Goal: Book appointment/travel/reservation

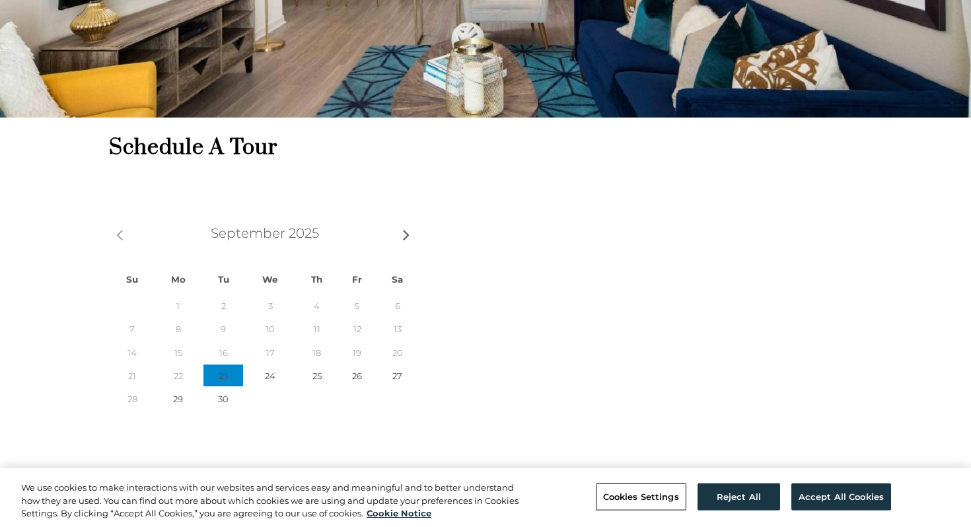
scroll to position [216, 0]
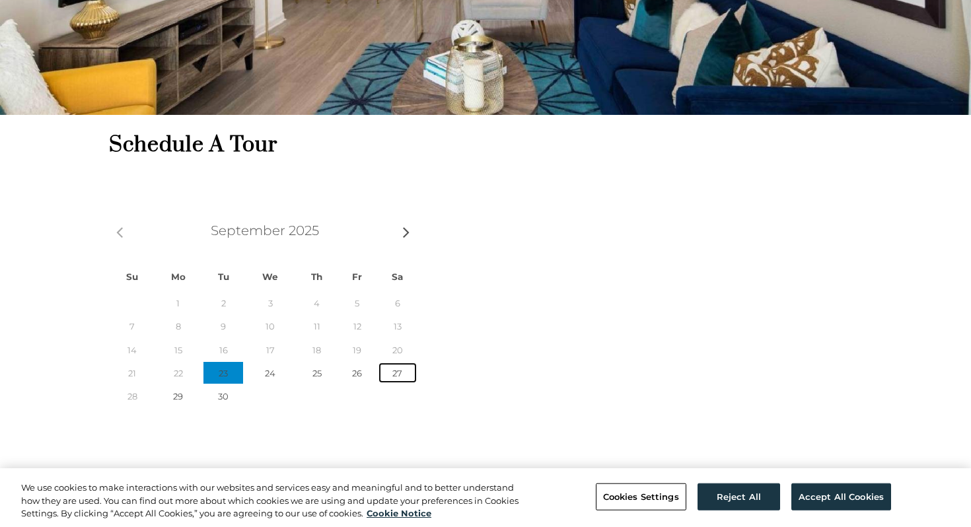
click at [395, 372] on link "27" at bounding box center [398, 373] width 40 height 22
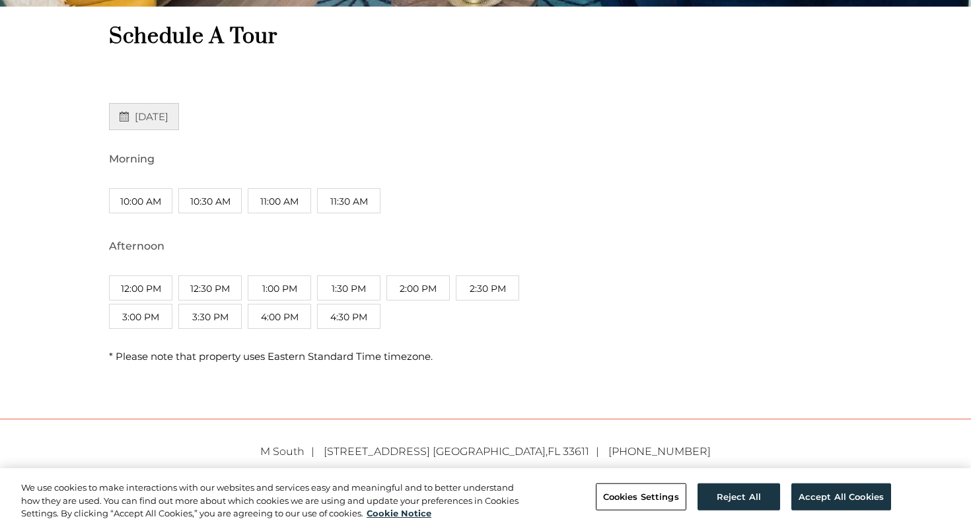
scroll to position [324, 0]
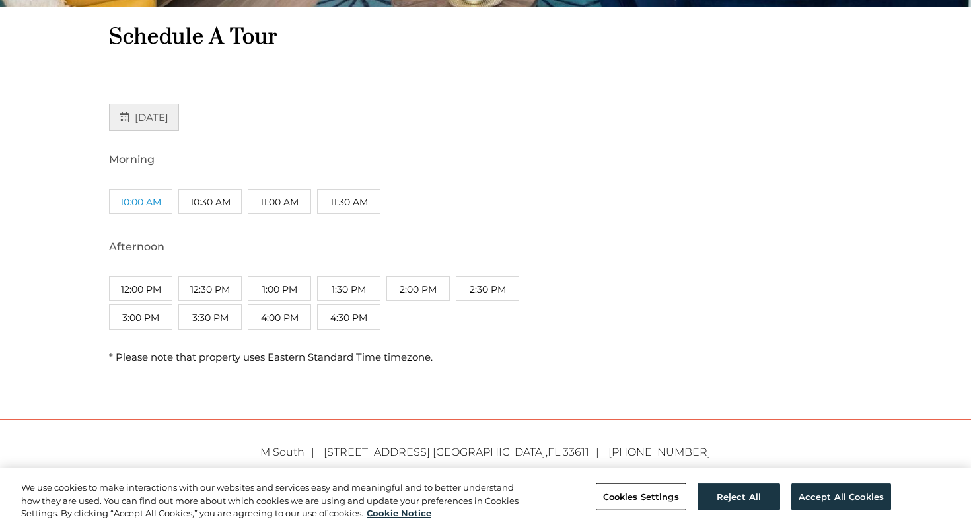
click at [142, 207] on label "10:00 AM" at bounding box center [140, 201] width 63 height 25
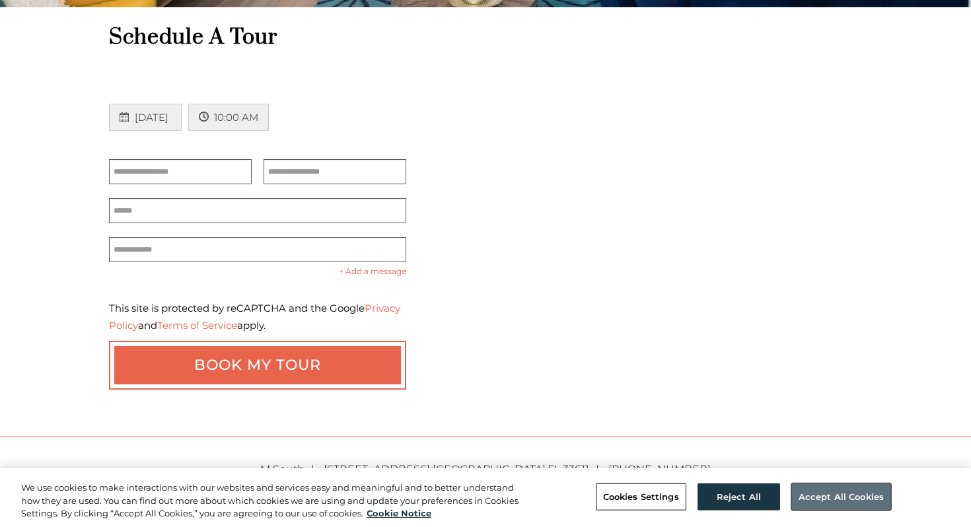
click at [815, 499] on button "Accept All Cookies" at bounding box center [841, 497] width 100 height 28
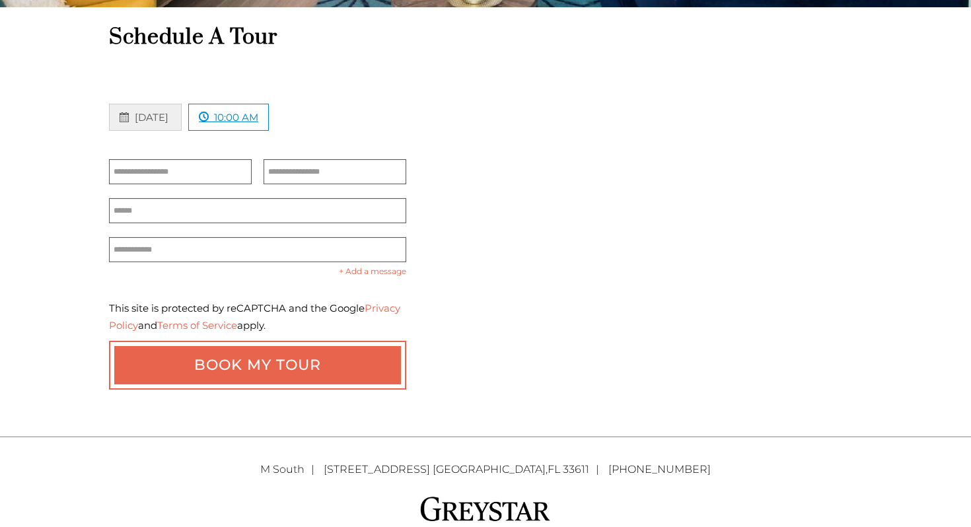
click at [269, 116] on link "10:00 AM" at bounding box center [228, 117] width 81 height 27
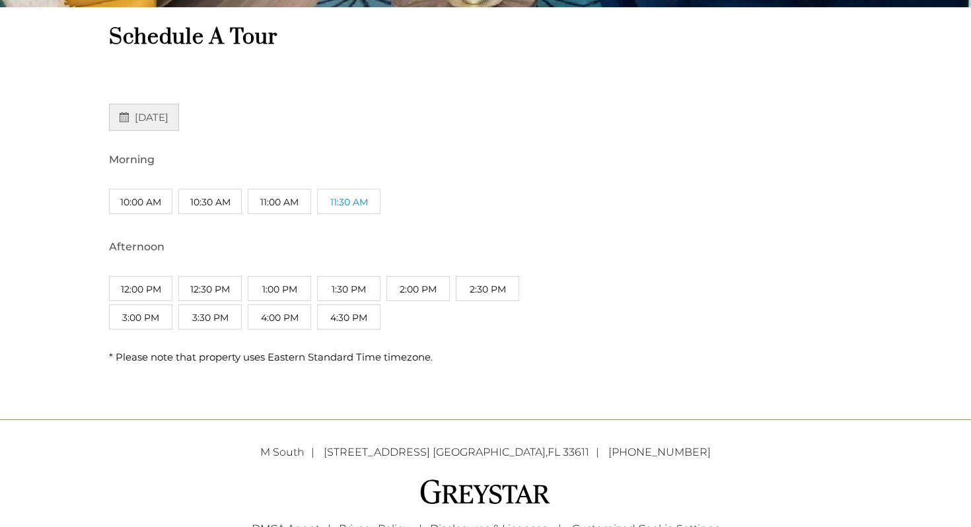
click at [346, 198] on label "11:30 AM" at bounding box center [348, 201] width 63 height 25
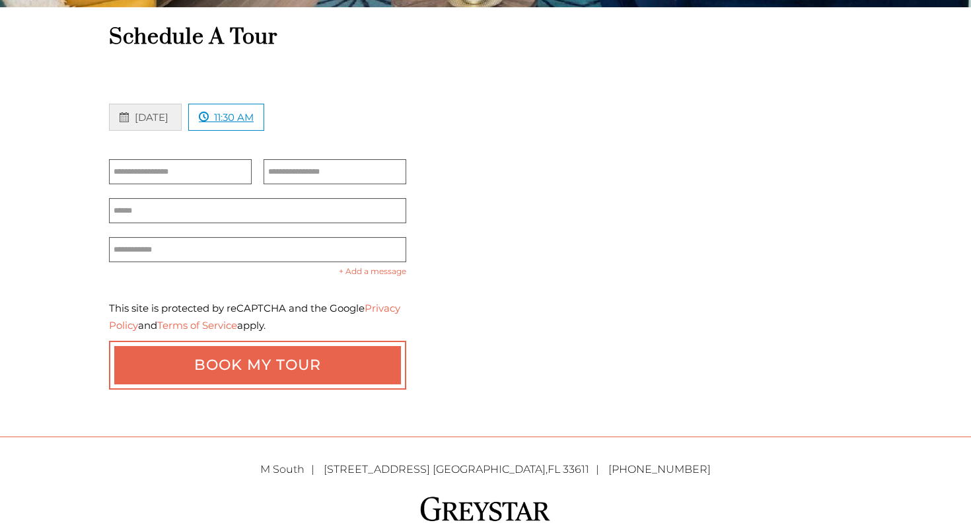
click at [234, 118] on span "11:30 AM" at bounding box center [234, 117] width 40 height 13
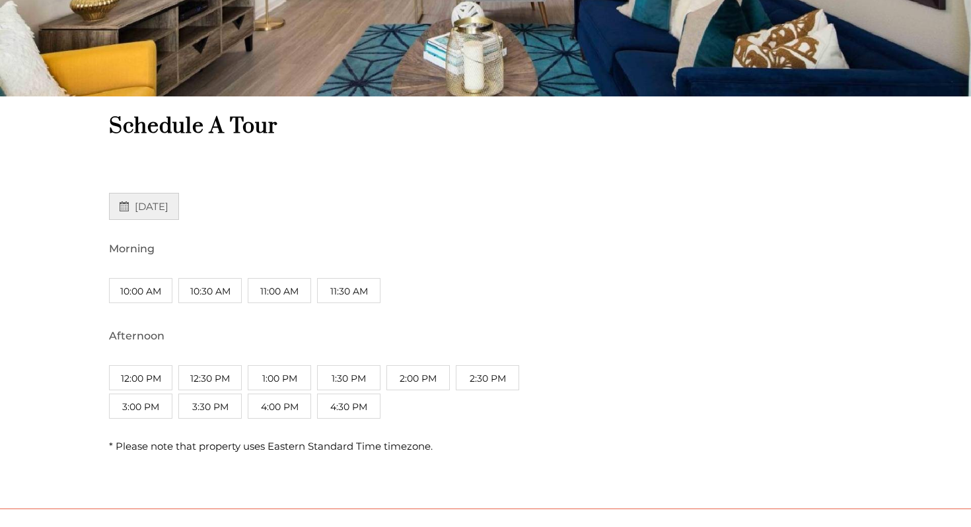
scroll to position [242, 0]
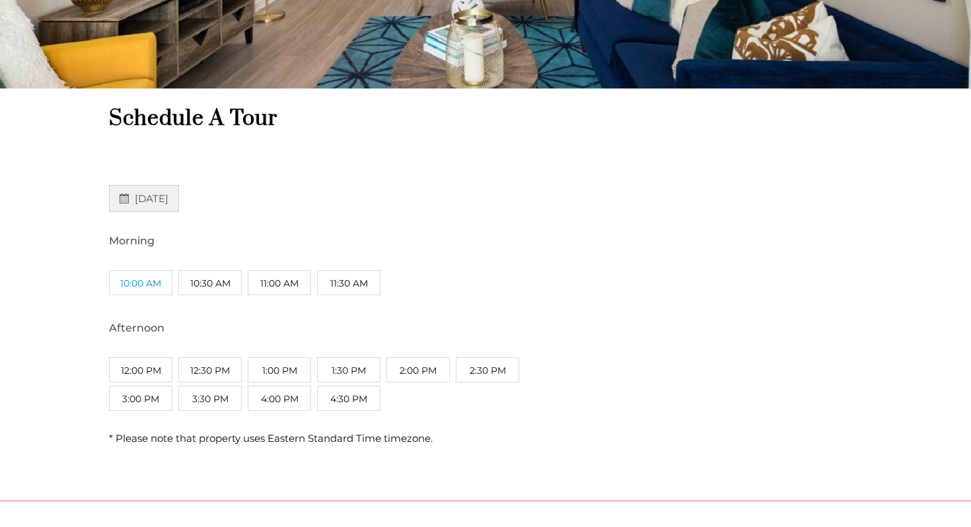
click at [145, 287] on label "10:00 AM" at bounding box center [140, 282] width 63 height 25
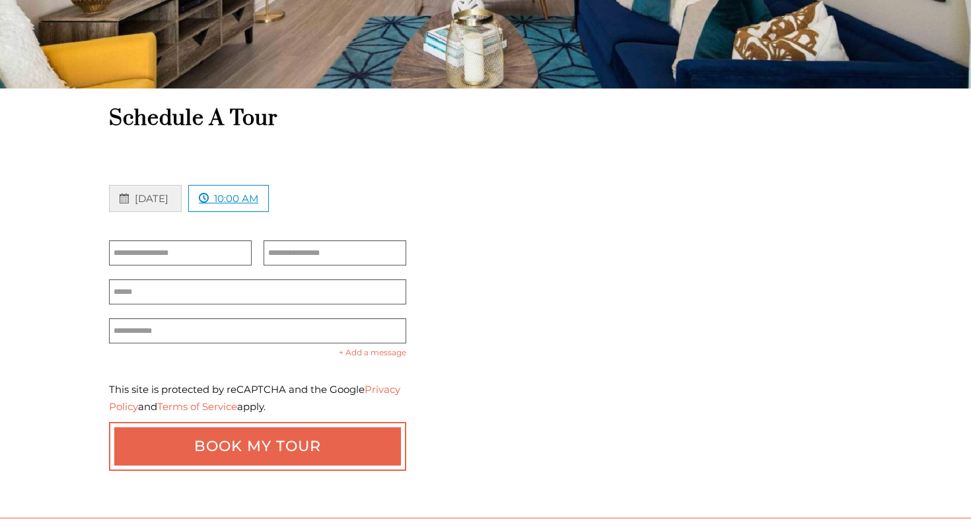
click at [248, 199] on span "10:00 AM" at bounding box center [236, 198] width 44 height 13
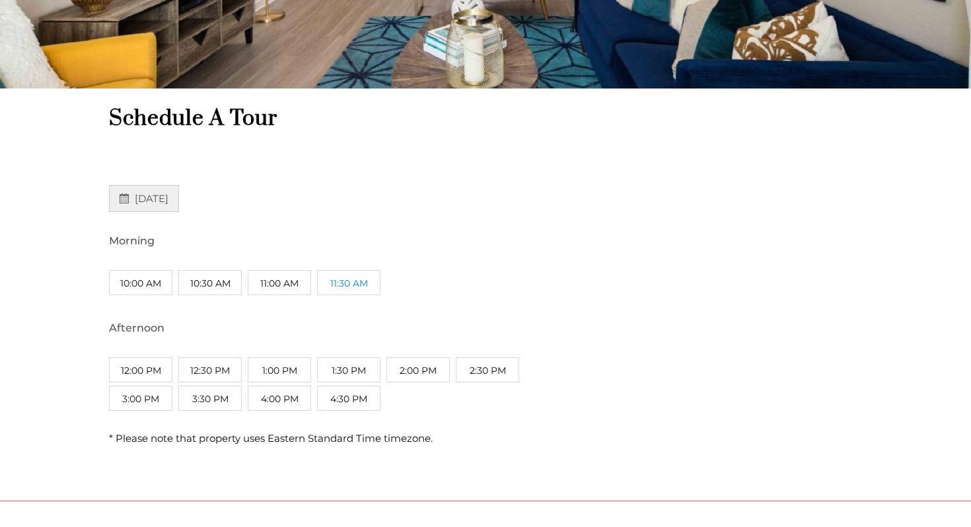
click at [344, 281] on label "11:30 AM" at bounding box center [348, 282] width 63 height 25
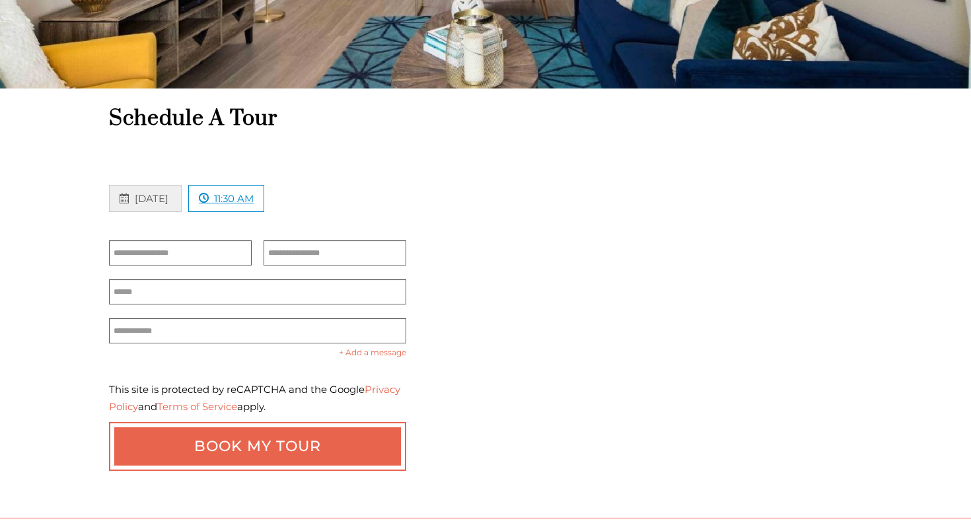
click at [234, 205] on link "11:30 AM" at bounding box center [226, 198] width 76 height 27
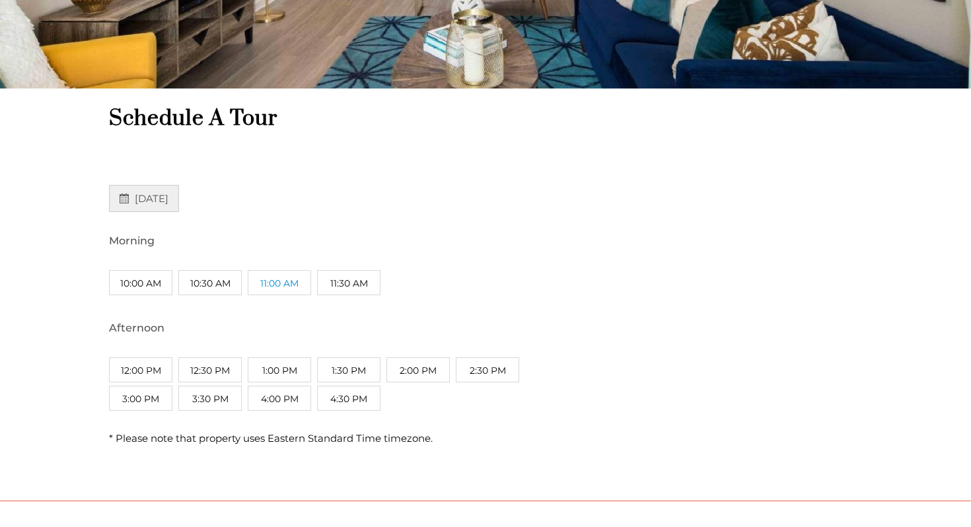
click at [274, 287] on label "11:00 AM" at bounding box center [279, 282] width 63 height 25
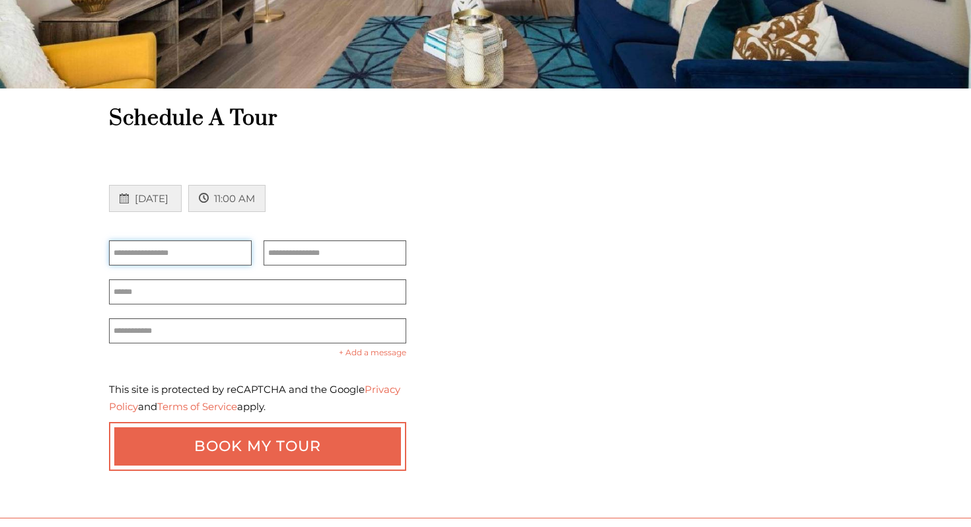
click at [200, 262] on input "First Name on ID" at bounding box center [180, 252] width 143 height 25
type input "*****"
click at [339, 258] on input "Last Name on ID" at bounding box center [334, 252] width 143 height 25
type input "**********"
click at [242, 298] on input "Email" at bounding box center [257, 291] width 297 height 25
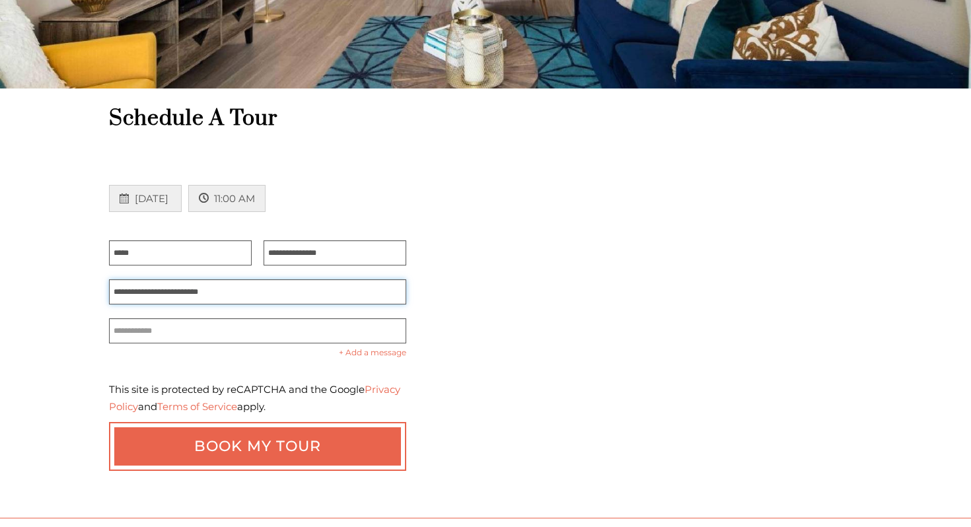
type input "**********"
click at [238, 336] on input "Phone number" at bounding box center [257, 330] width 297 height 25
type input "*"
click at [484, 362] on div "Prev Next September 2025 Su Mo Tu We Th Fr Sa 1 2 3 4 5 6 7 8 9 10 11 12 13 14 …" at bounding box center [495, 315] width 773 height 352
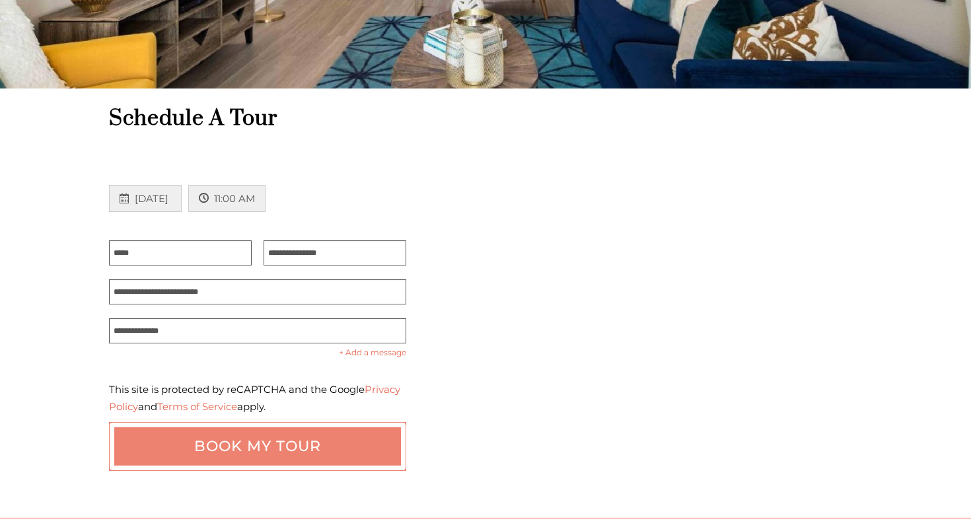
click at [271, 449] on button "Book my tour" at bounding box center [257, 446] width 297 height 49
type input "**********"
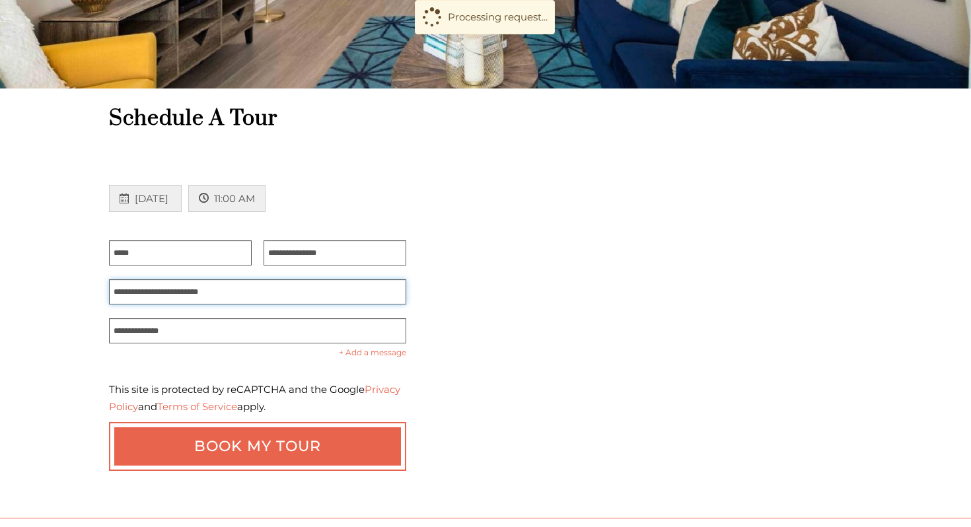
click at [223, 295] on input "**********" at bounding box center [257, 291] width 297 height 25
click at [565, 273] on div "Prev Next September 2025 Su Mo Tu We Th Fr Sa 1 2 3 4 5 6 7 8 9 10 11 12 13 14 …" at bounding box center [495, 315] width 773 height 352
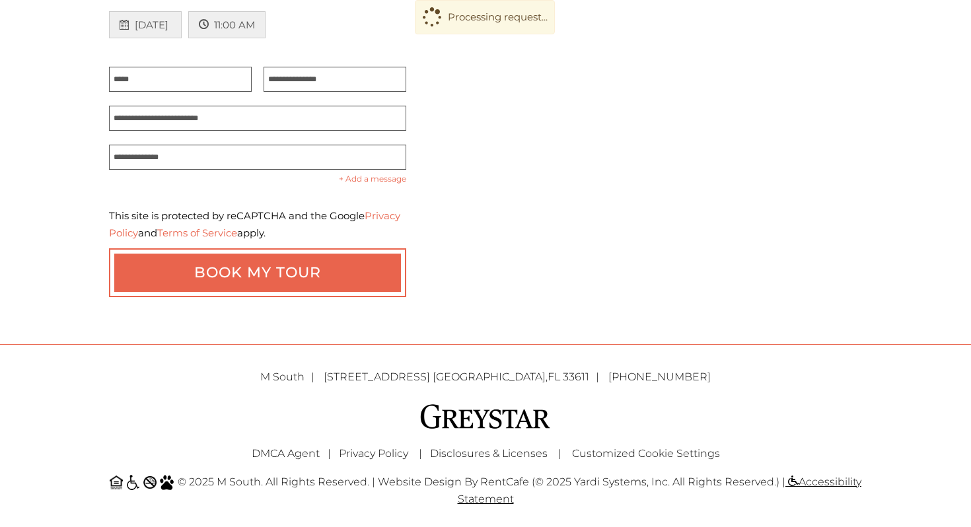
scroll to position [0, 0]
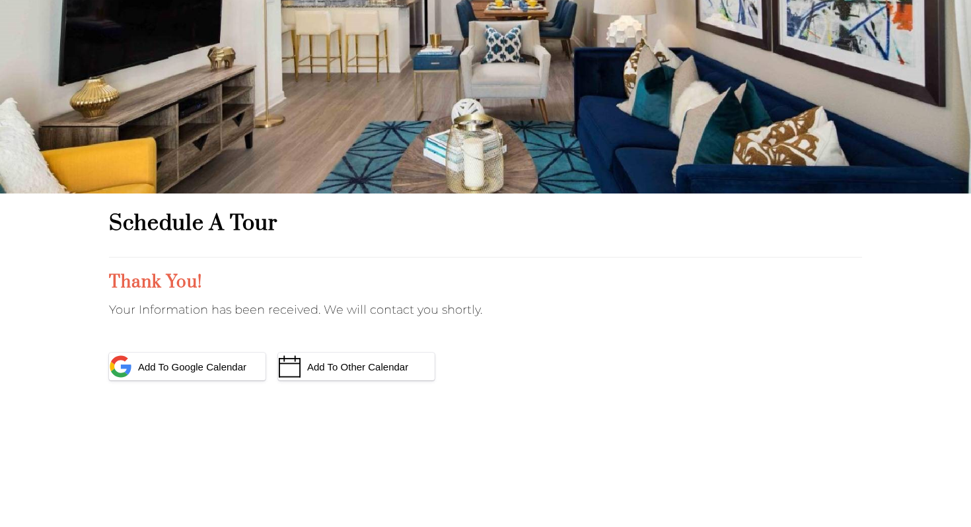
scroll to position [141, 0]
